Goal: Information Seeking & Learning: Learn about a topic

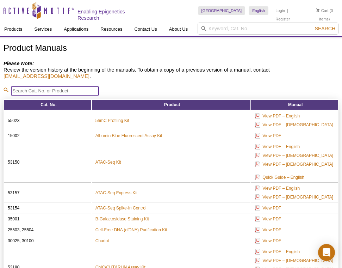
click at [57, 89] on input "search" at bounding box center [55, 90] width 88 height 9
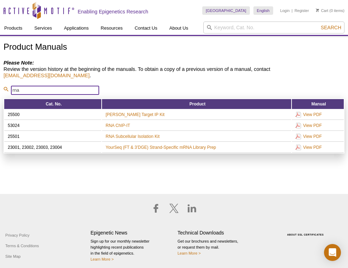
type input "rna"
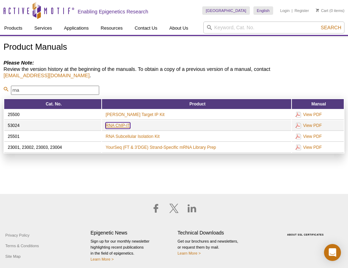
click at [128, 123] on link "RNA ChIP-IT" at bounding box center [117, 125] width 24 height 6
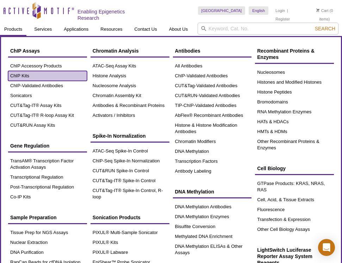
click at [36, 77] on link "ChIP Kits" at bounding box center [47, 76] width 79 height 10
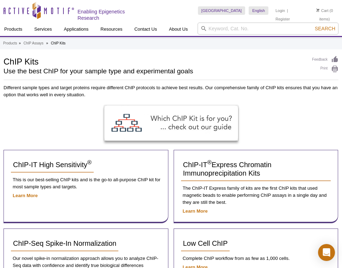
scroll to position [351, 0]
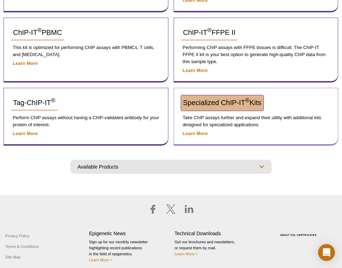
click at [213, 99] on span "Specialized ChIP-IT ® Kits" at bounding box center [222, 103] width 78 height 8
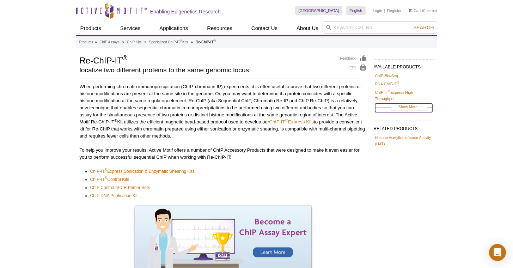
click at [342, 108] on link "Show More" at bounding box center [403, 108] width 57 height 8
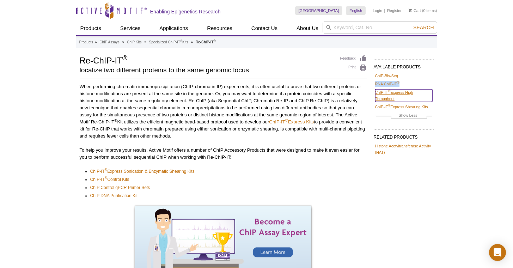
click at [342, 92] on link "ChIP-IT ® Express High Throughput" at bounding box center [403, 95] width 57 height 13
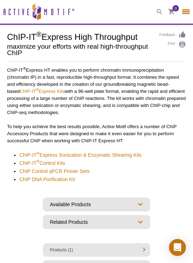
select select "[GEOGRAPHIC_DATA]"
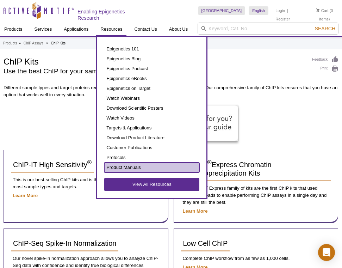
click at [150, 163] on link "Product Manuals" at bounding box center [151, 168] width 95 height 10
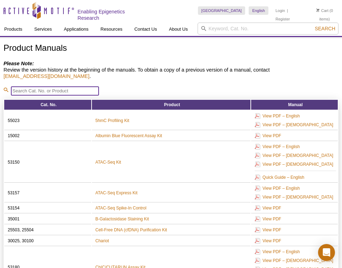
click at [51, 87] on input "search" at bounding box center [55, 90] width 88 height 9
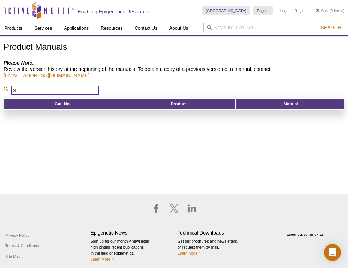
type input "b"
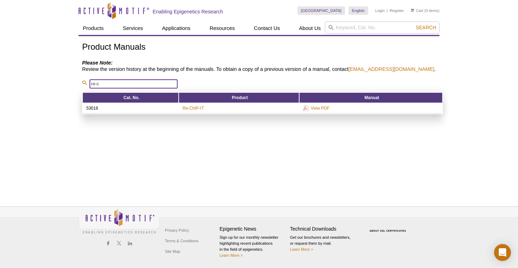
drag, startPoint x: 110, startPoint y: 85, endPoint x: 72, endPoint y: 80, distance: 37.6
click at [72, 80] on div "Active Motif Logo Enabling Epigenetics Research 0 Search Skip to content Active…" at bounding box center [259, 134] width 518 height 268
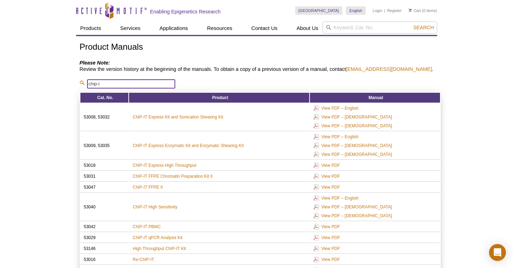
type input "chip-it"
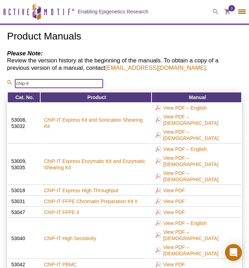
select select "[GEOGRAPHIC_DATA]"
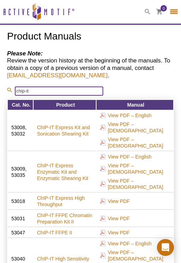
type input "chip-it"
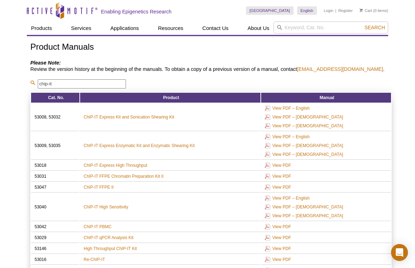
click at [342, 60] on h4 "Please Note: Review the version history at the beginning of the manuals. To obt…" at bounding box center [210, 66] width 361 height 13
